Goal: Task Accomplishment & Management: Use online tool/utility

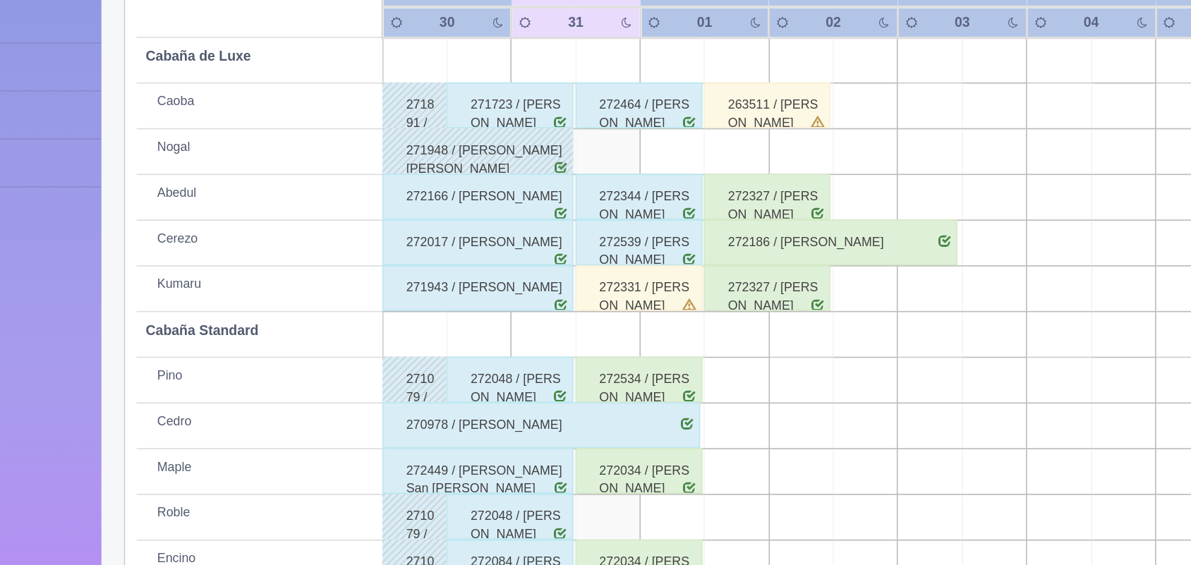
scroll to position [196, 0]
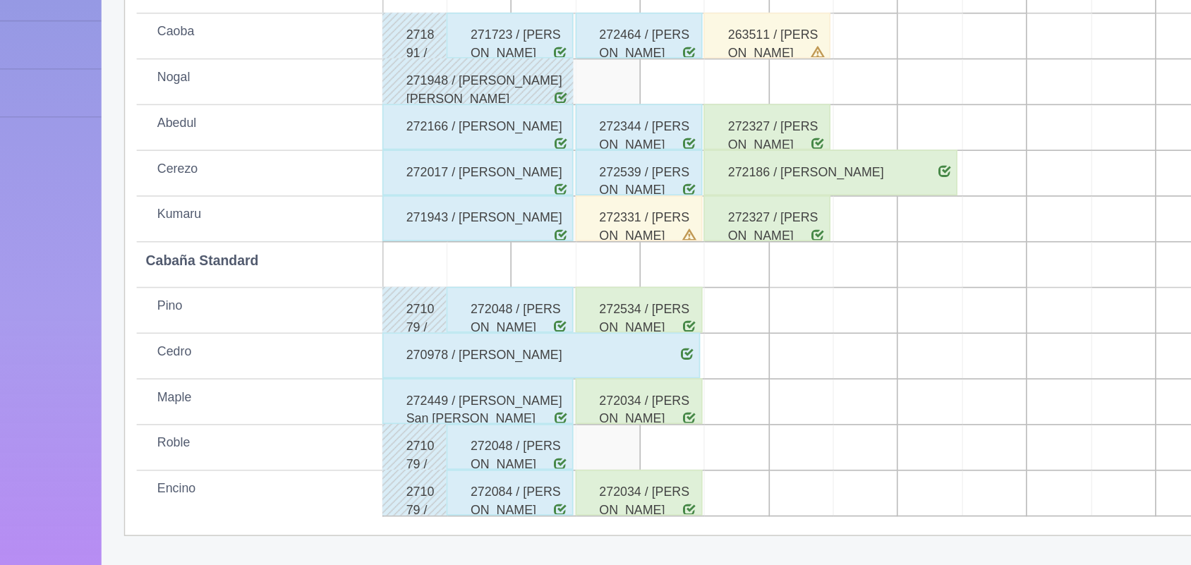
click at [487, 404] on div "272534 / [PERSON_NAME]" at bounding box center [487, 407] width 78 height 28
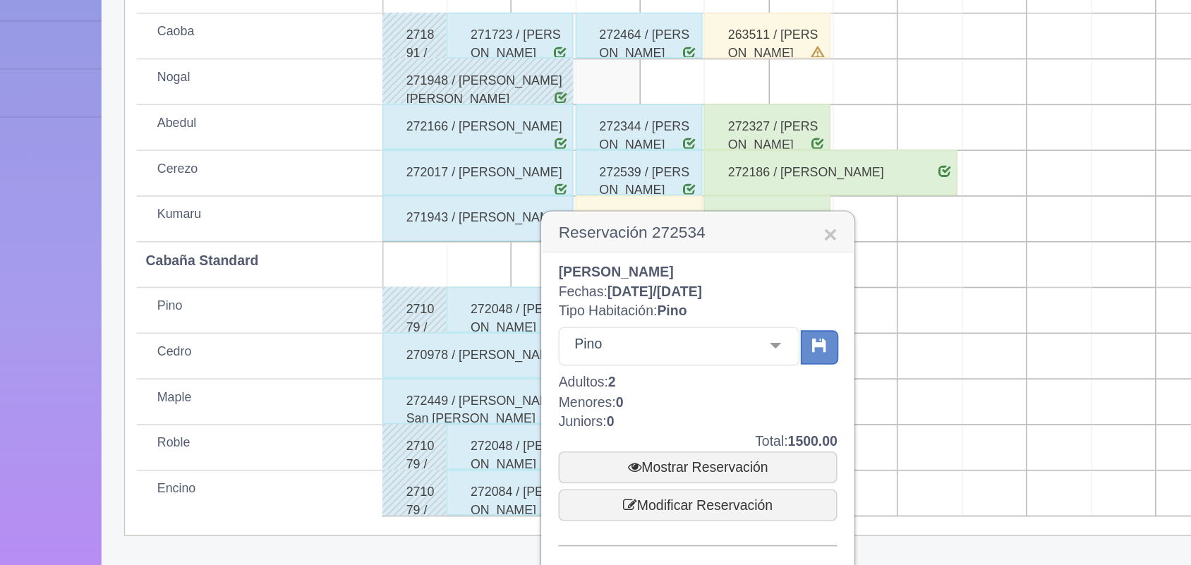
scroll to position [291, 0]
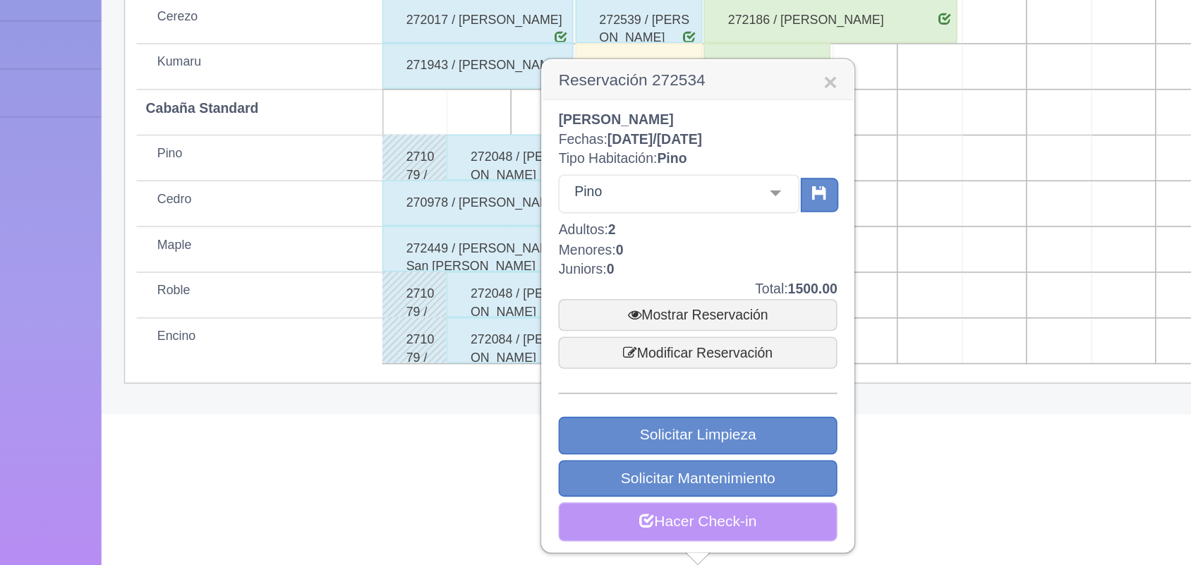
click at [516, 538] on link "Hacer Check-in" at bounding box center [523, 538] width 172 height 24
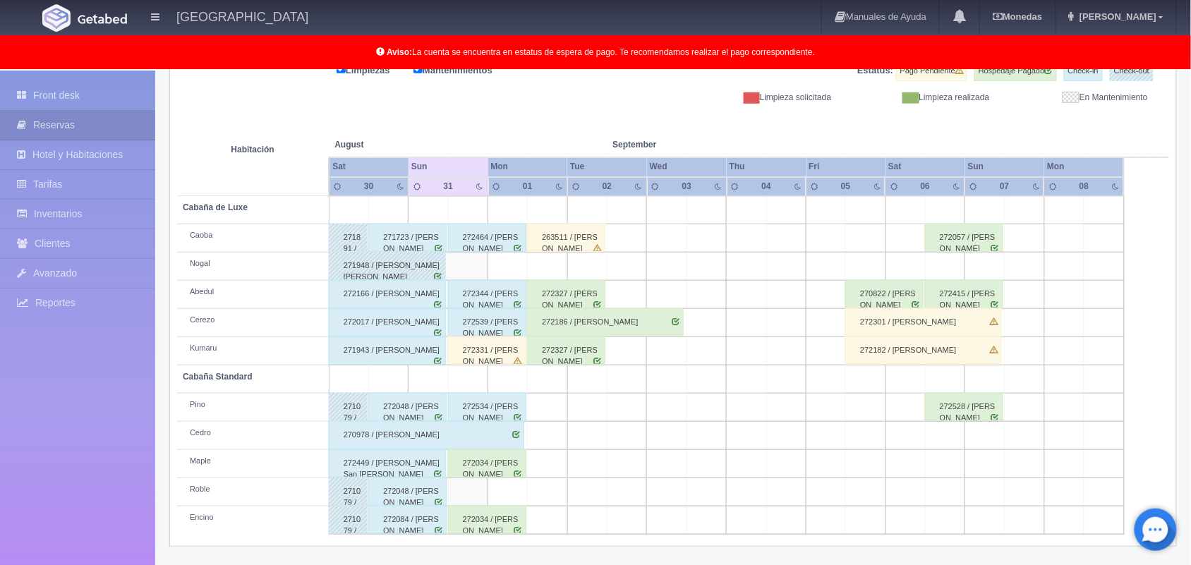
scroll to position [196, 0]
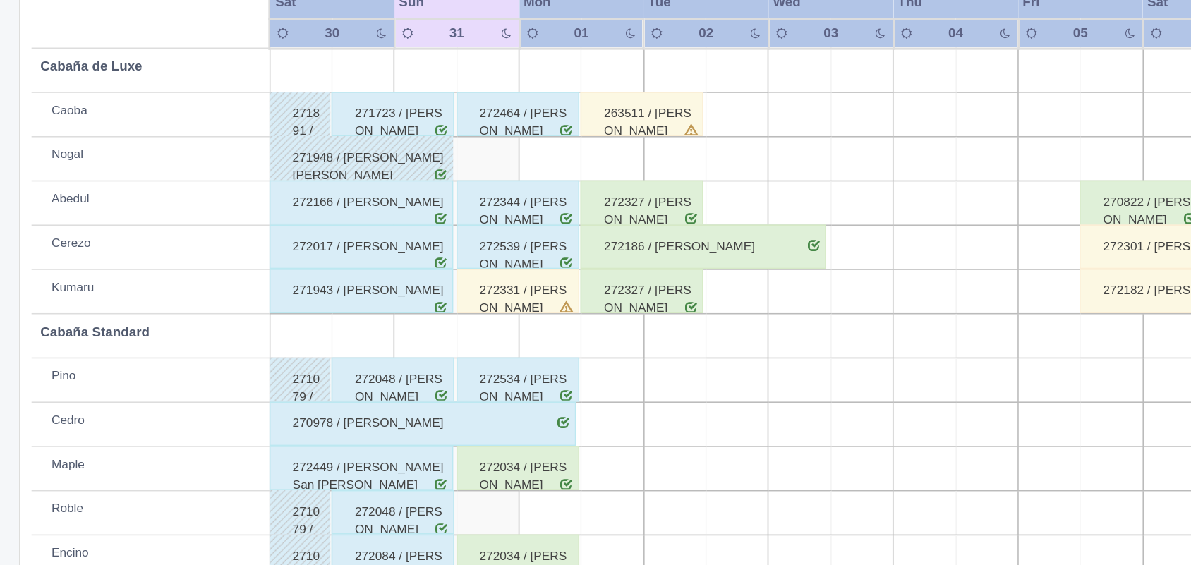
click at [490, 460] on div "272034 / [PERSON_NAME]" at bounding box center [487, 463] width 78 height 28
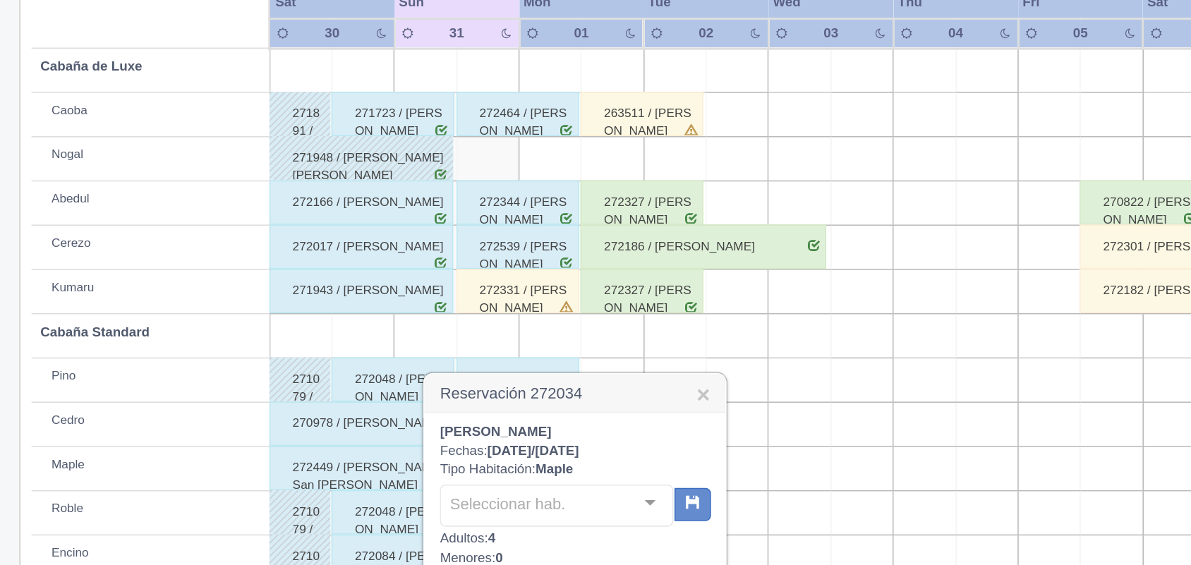
scroll to position [348, 0]
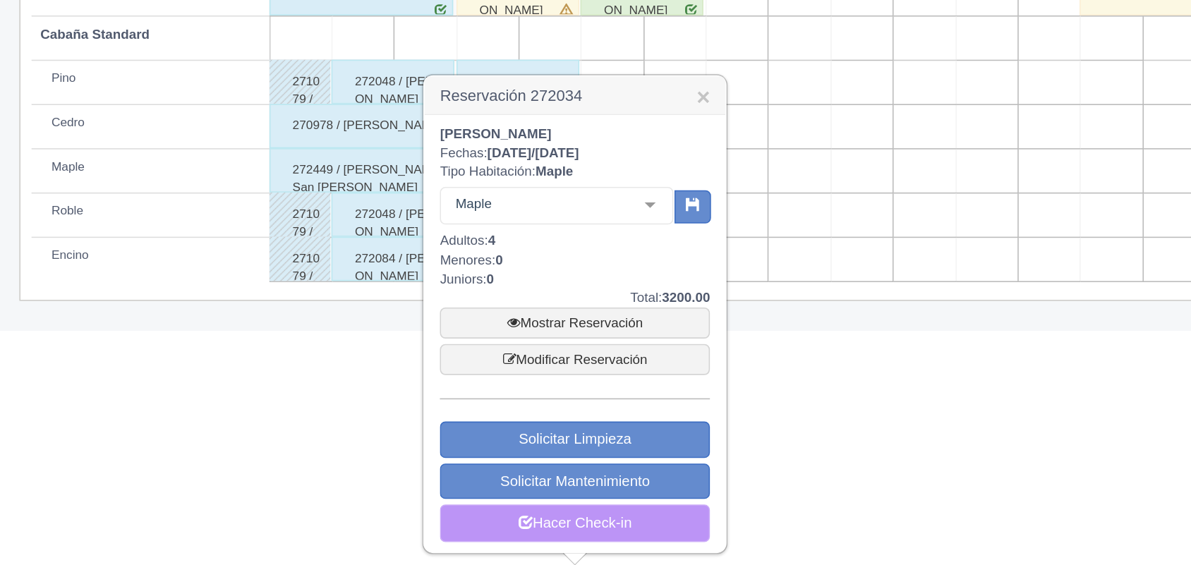
click at [531, 538] on link "Hacer Check-in" at bounding box center [523, 538] width 172 height 24
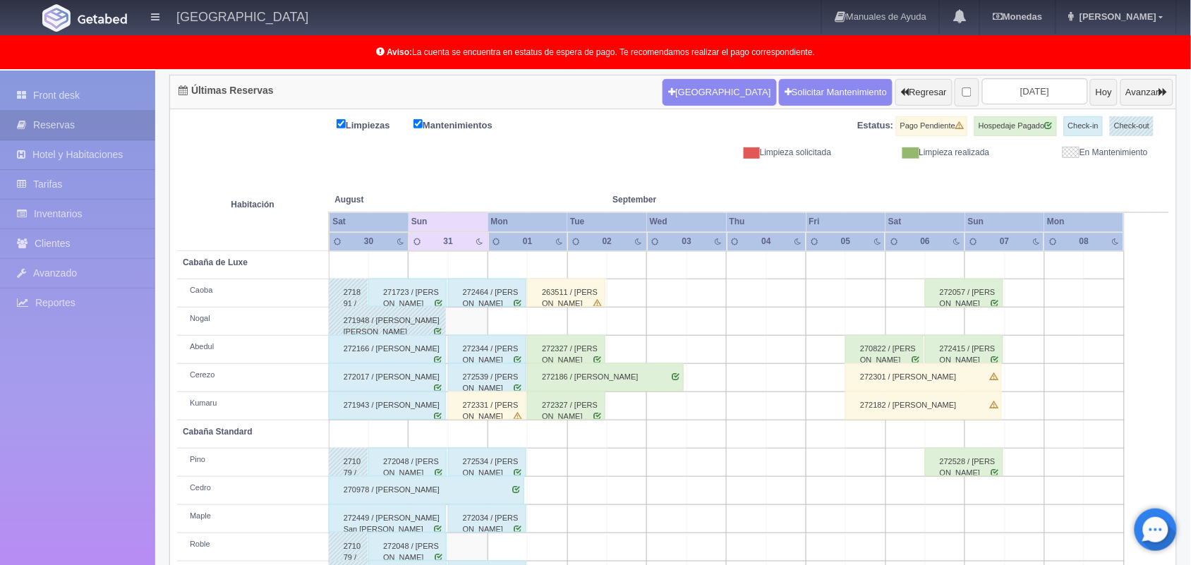
scroll to position [147, 0]
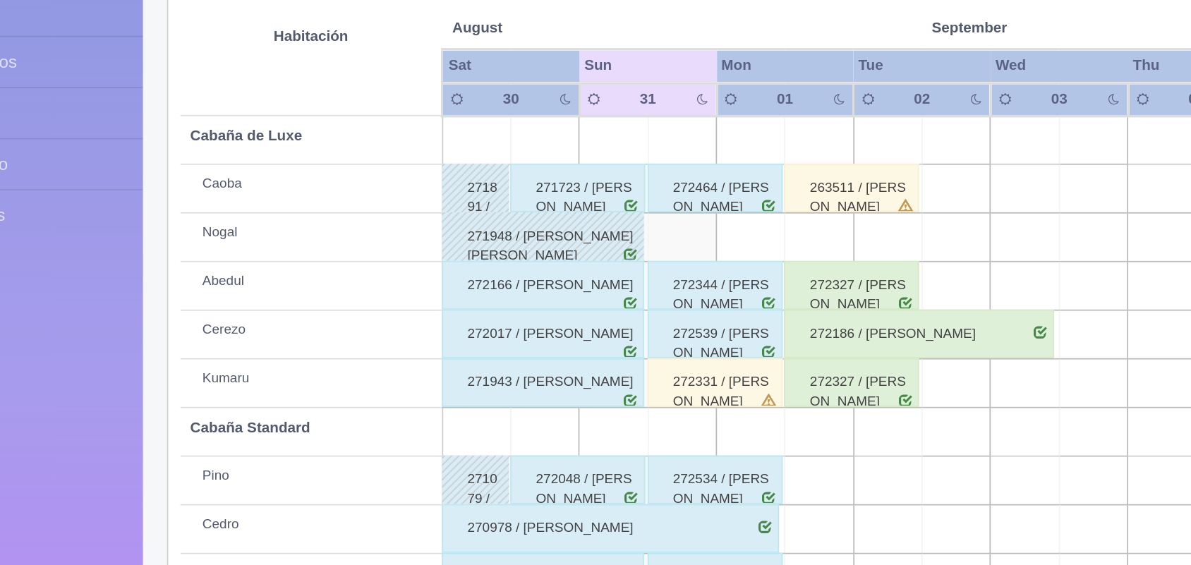
click at [489, 405] on div "272331 / [PERSON_NAME]" at bounding box center [487, 400] width 78 height 28
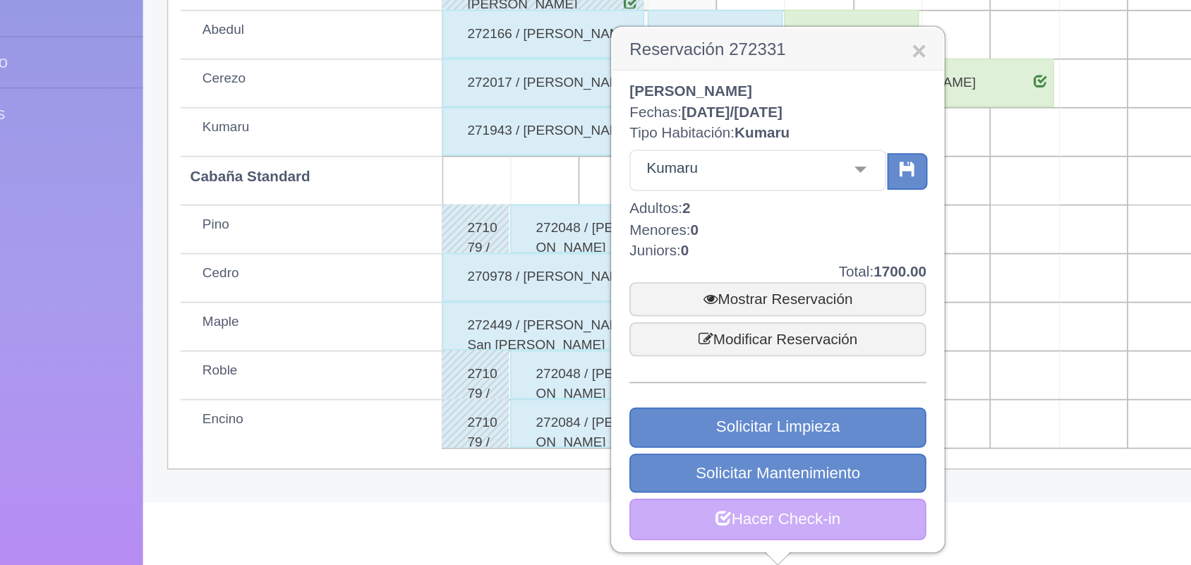
scroll to position [234, 0]
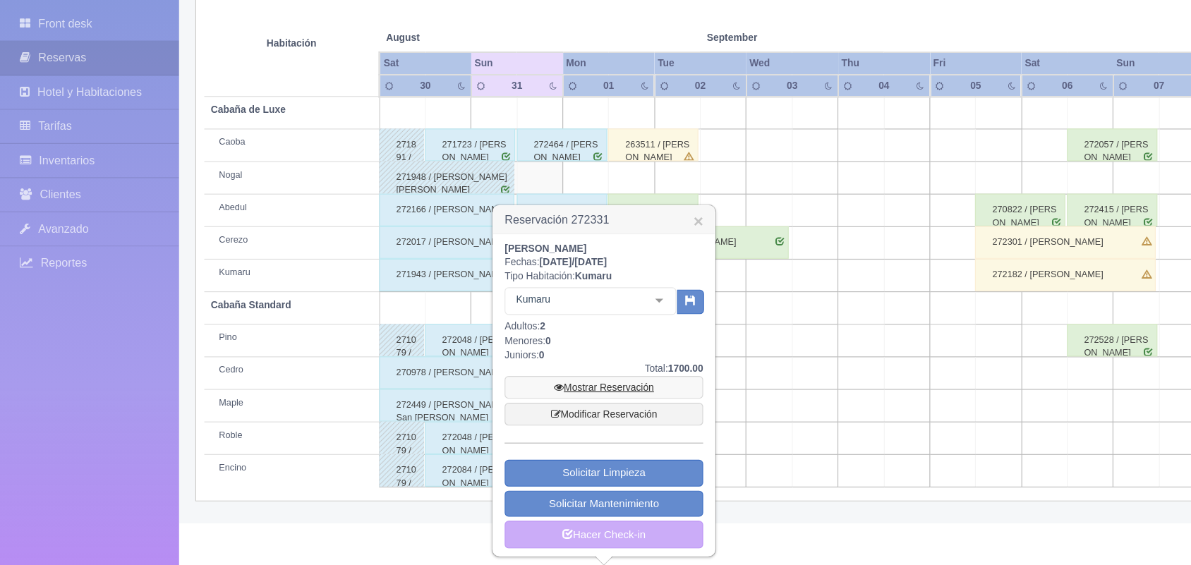
click at [525, 417] on link "Mostrar Reservación" at bounding box center [523, 411] width 172 height 20
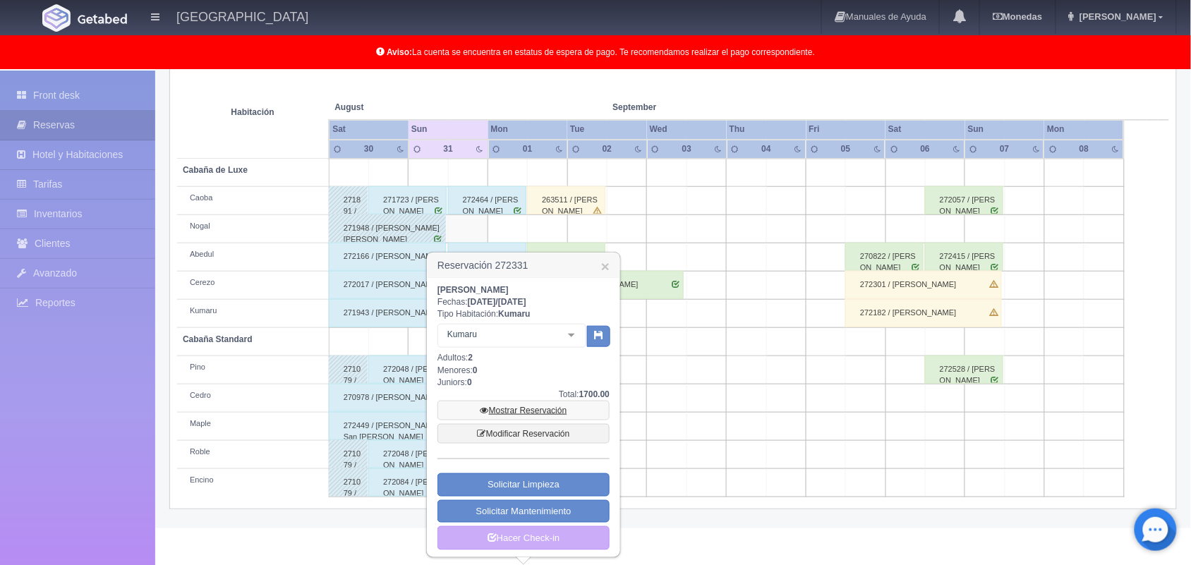
scroll to position [235, 0]
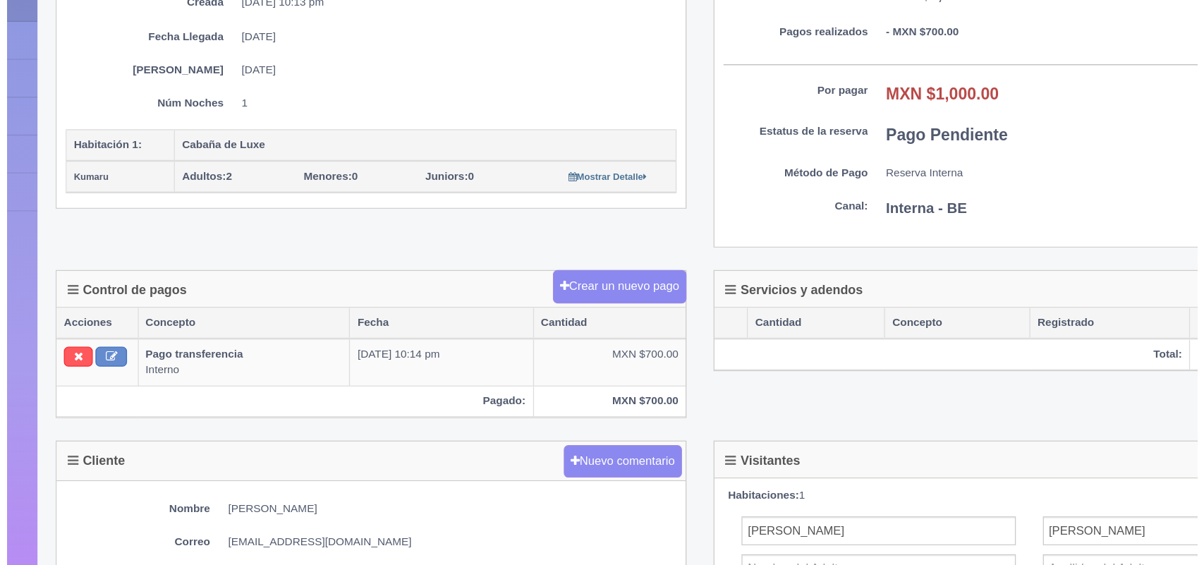
scroll to position [171, 0]
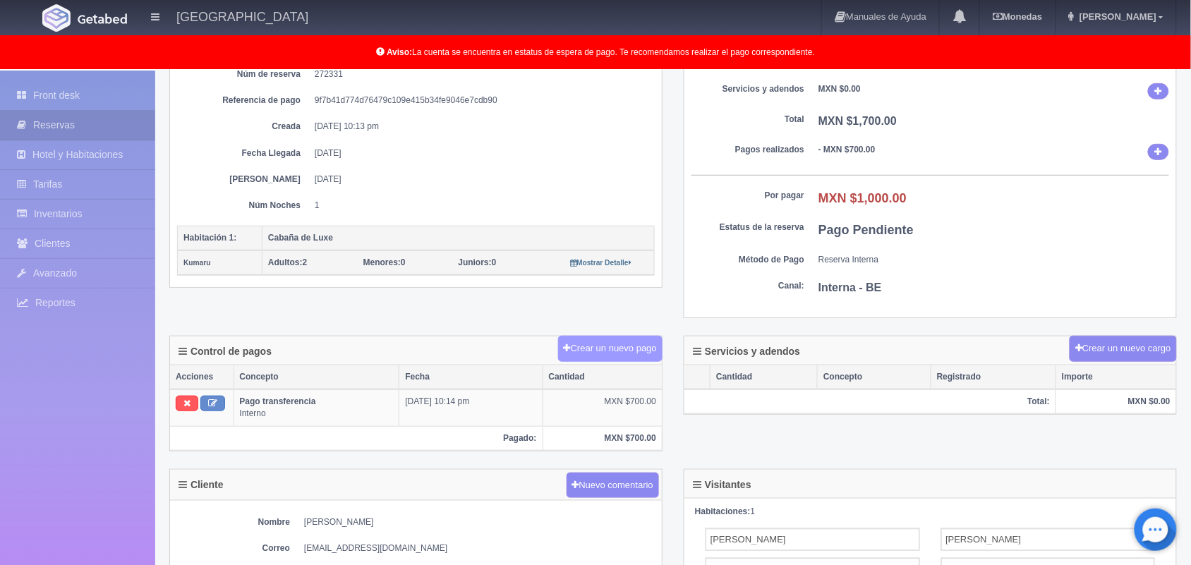
click at [607, 349] on button "Crear un nuevo pago" at bounding box center [610, 349] width 104 height 26
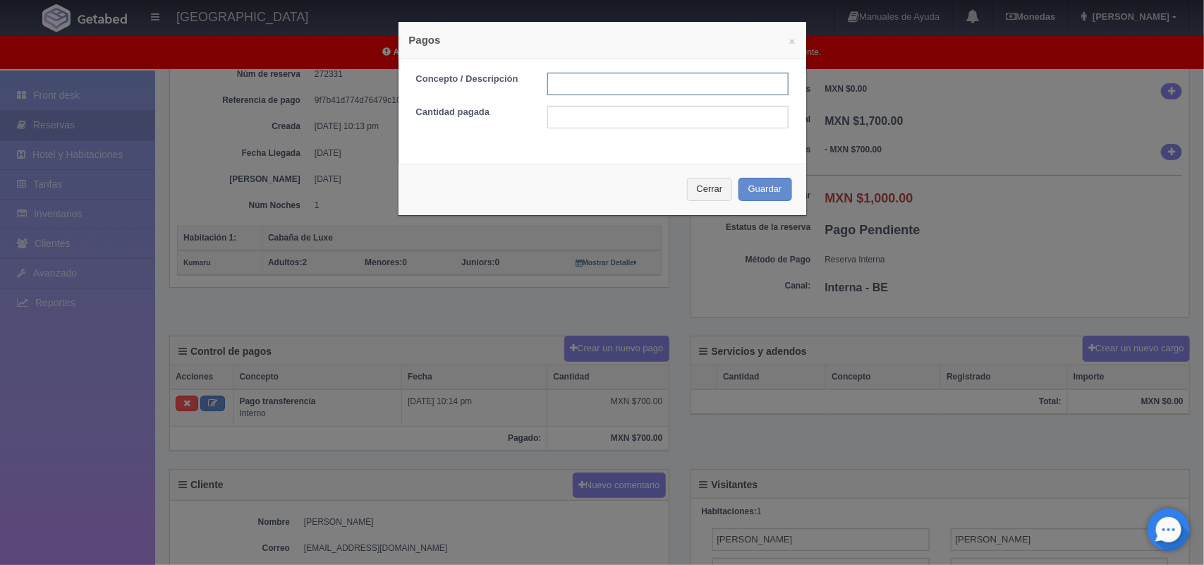
click at [605, 85] on input "text" at bounding box center [668, 84] width 241 height 23
